Goal: Find specific page/section: Find specific page/section

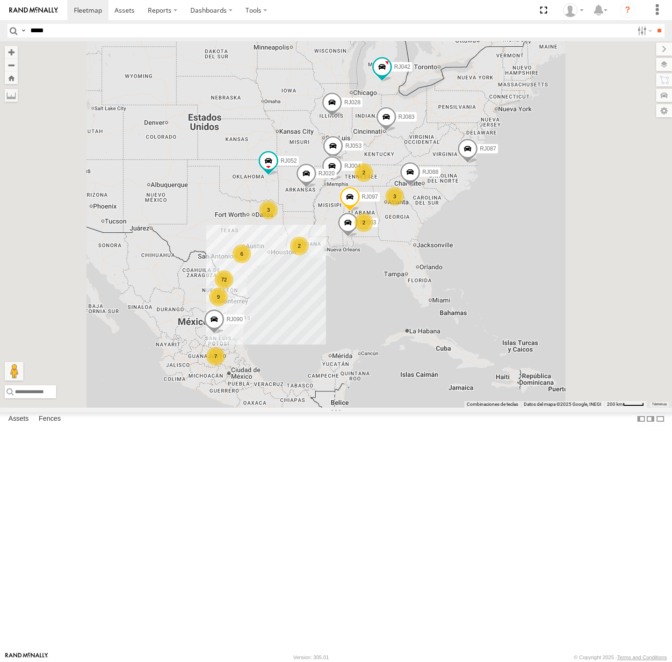
type input "*****"
click at [654, 24] on input "**" at bounding box center [659, 31] width 11 height 14
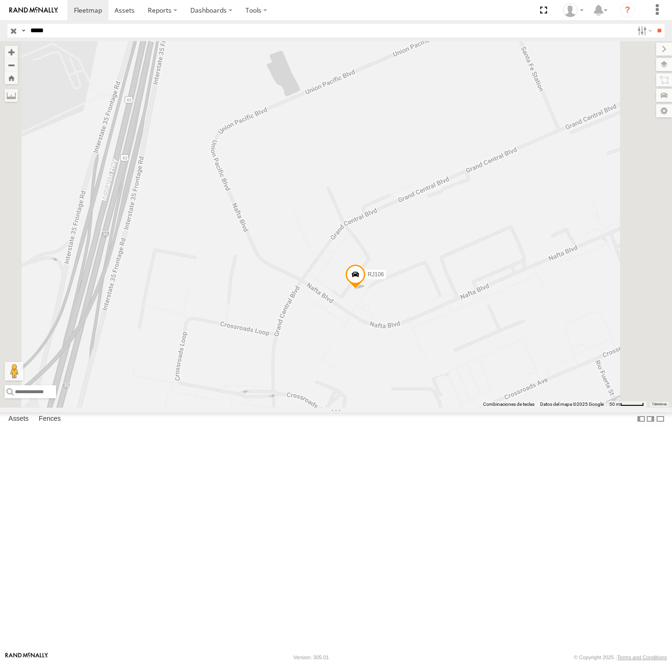
drag, startPoint x: 509, startPoint y: 509, endPoint x: 466, endPoint y: 436, distance: 84.7
click at [466, 407] on div "RJ106" at bounding box center [336, 224] width 672 height 366
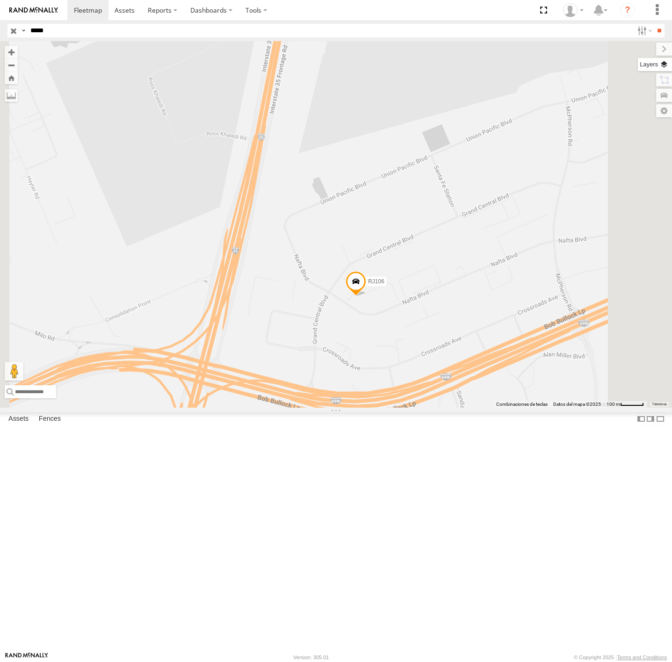
click at [665, 64] on label at bounding box center [655, 64] width 34 height 13
click at [0, 0] on span "Basemaps" at bounding box center [0, 0] width 0 height 0
click at [0, 0] on span "Satellite + Roadmap" at bounding box center [0, 0] width 0 height 0
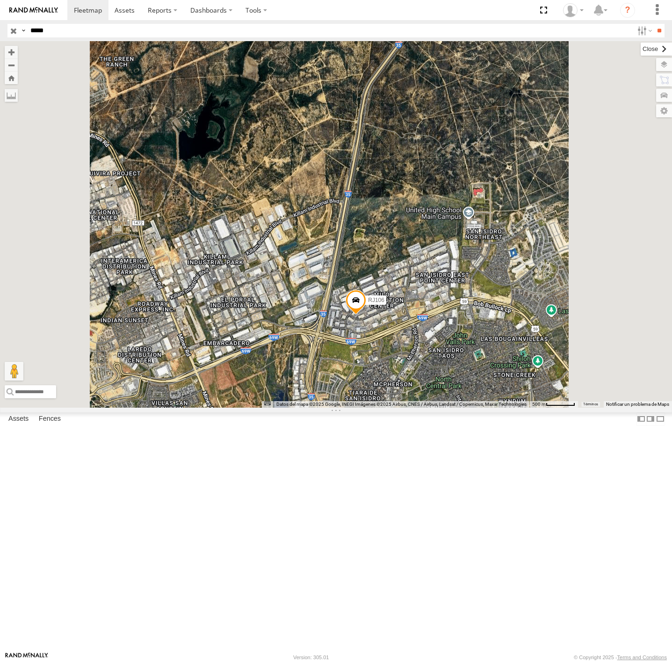
click at [641, 51] on label at bounding box center [656, 49] width 31 height 13
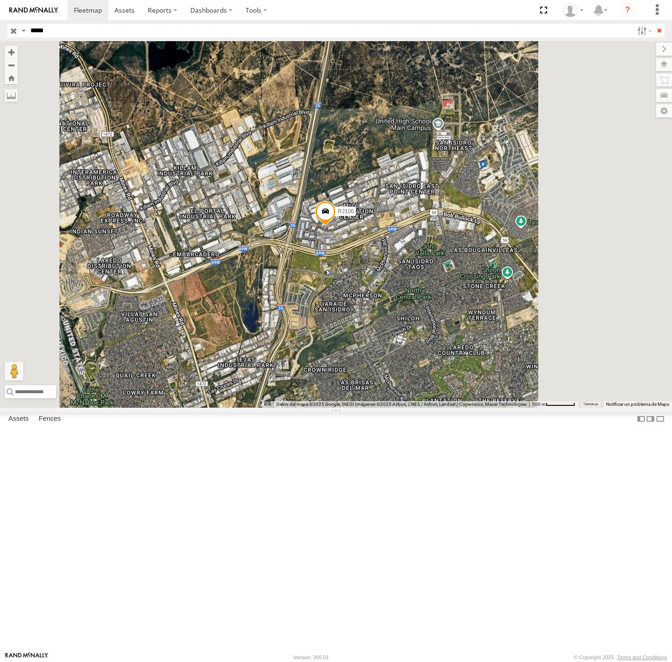
drag, startPoint x: 458, startPoint y: 428, endPoint x: 440, endPoint y: 368, distance: 63.5
click at [440, 368] on div "RJ106" at bounding box center [336, 224] width 672 height 366
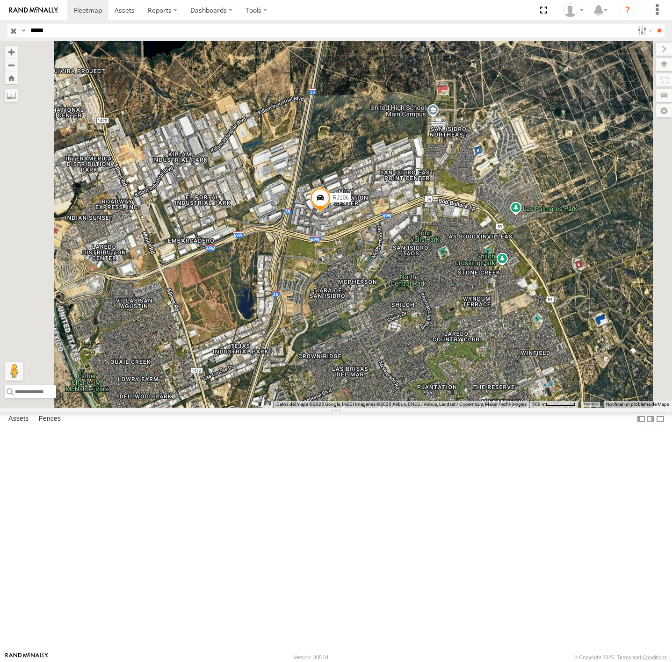
drag, startPoint x: 420, startPoint y: 351, endPoint x: 477, endPoint y: 352, distance: 57.5
click at [477, 352] on div "RJ106" at bounding box center [336, 224] width 672 height 366
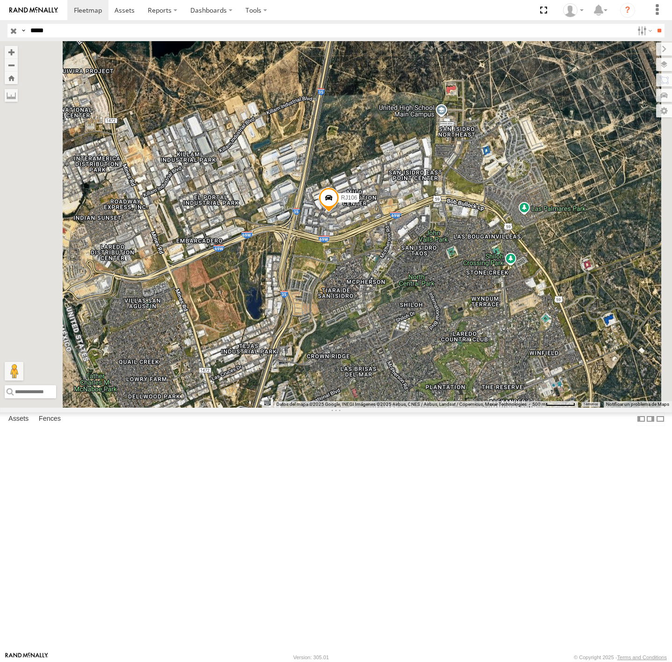
drag, startPoint x: 428, startPoint y: 347, endPoint x: 441, endPoint y: 347, distance: 12.6
click at [441, 347] on div "RJ106" at bounding box center [336, 224] width 672 height 366
